Goal: Task Accomplishment & Management: Use online tool/utility

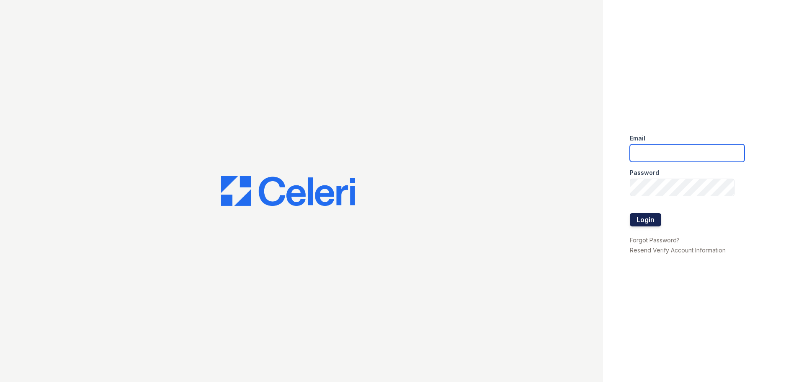
type input "[EMAIL_ADDRESS][DOMAIN_NAME]"
click at [653, 223] on button "Login" at bounding box center [645, 219] width 31 height 13
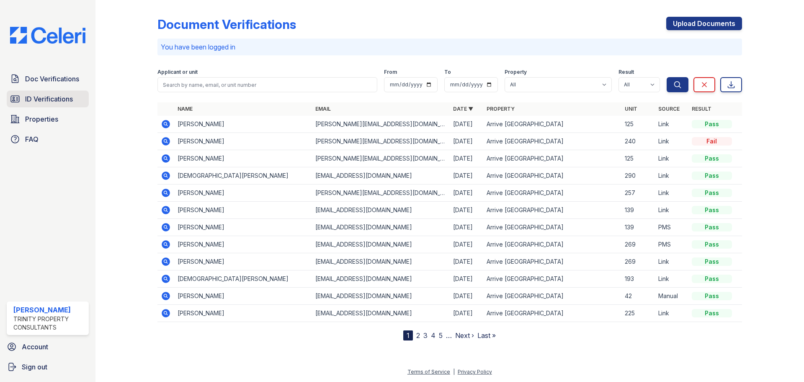
click at [47, 98] on span "ID Verifications" at bounding box center [49, 99] width 48 height 10
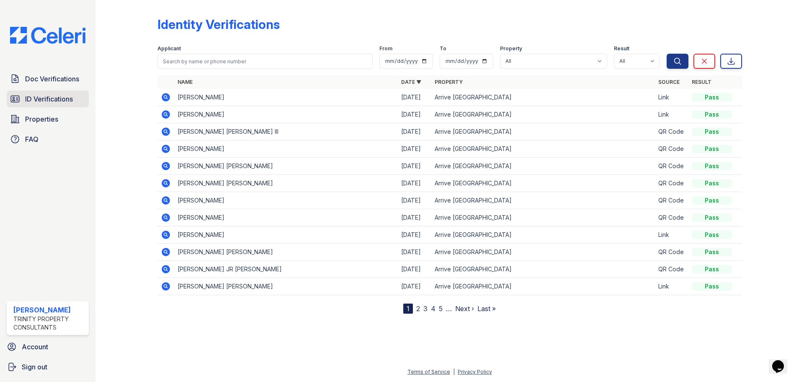
click at [28, 98] on span "ID Verifications" at bounding box center [49, 99] width 48 height 10
